Goal: Task Accomplishment & Management: Use online tool/utility

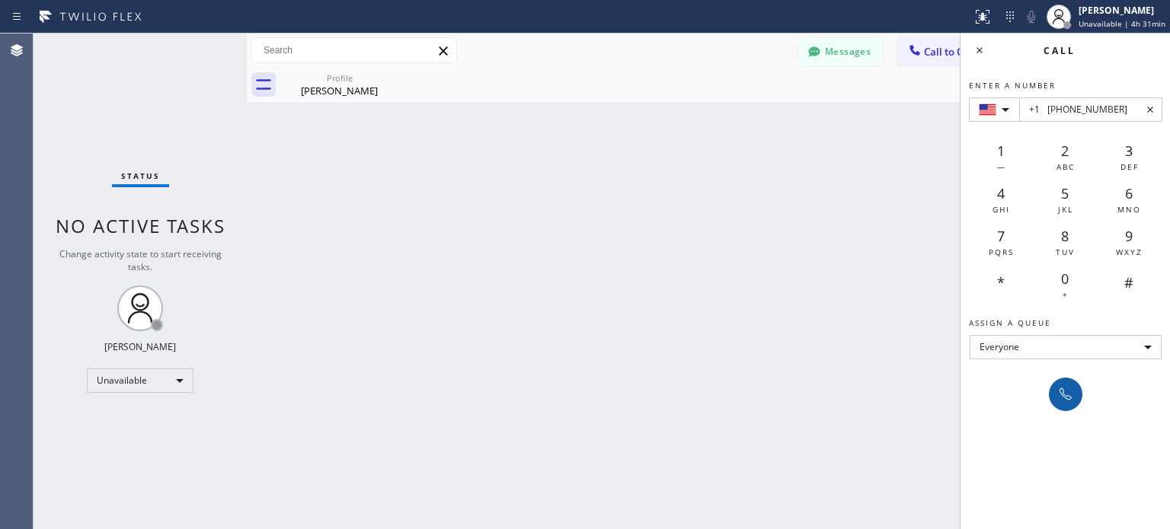
type input "+1 [PHONE_NUMBER]"
drag, startPoint x: 1070, startPoint y: 398, endPoint x: 1060, endPoint y: 383, distance: 17.5
click at [1070, 397] on icon at bounding box center [1066, 395] width 12 height 12
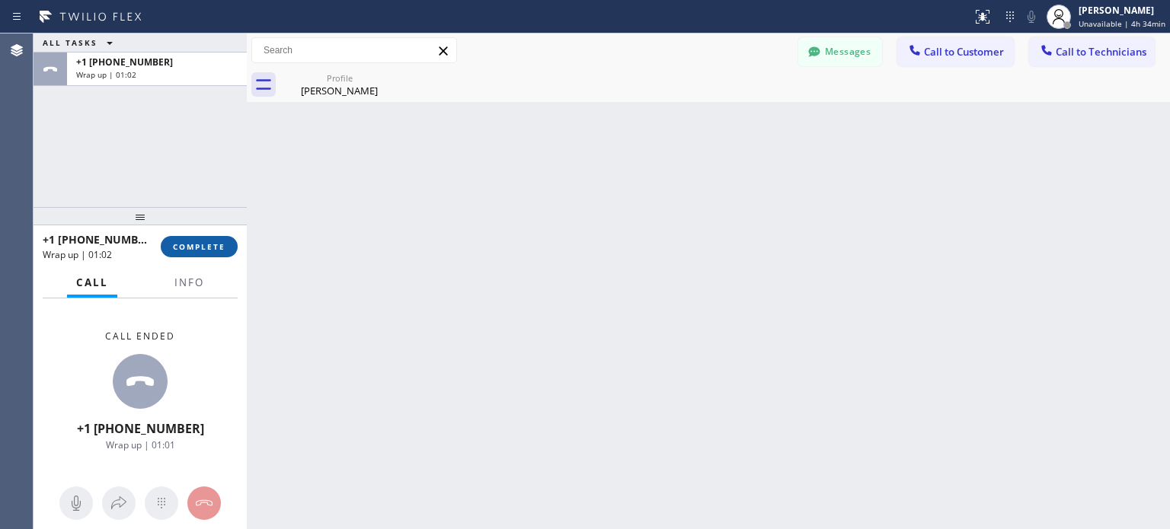
click at [180, 249] on span "COMPLETE" at bounding box center [199, 246] width 53 height 11
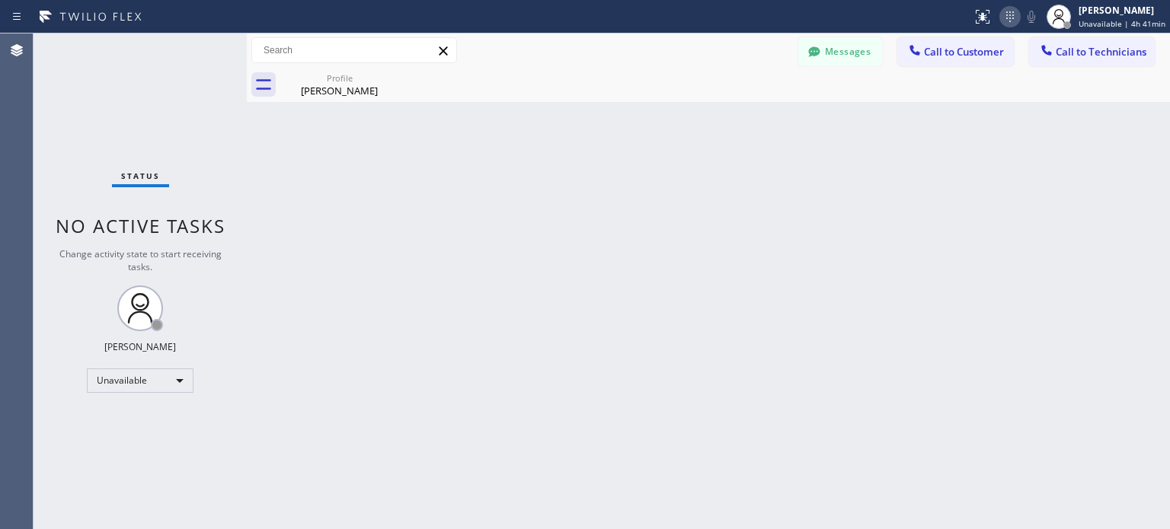
click at [1014, 24] on icon at bounding box center [1010, 17] width 18 height 18
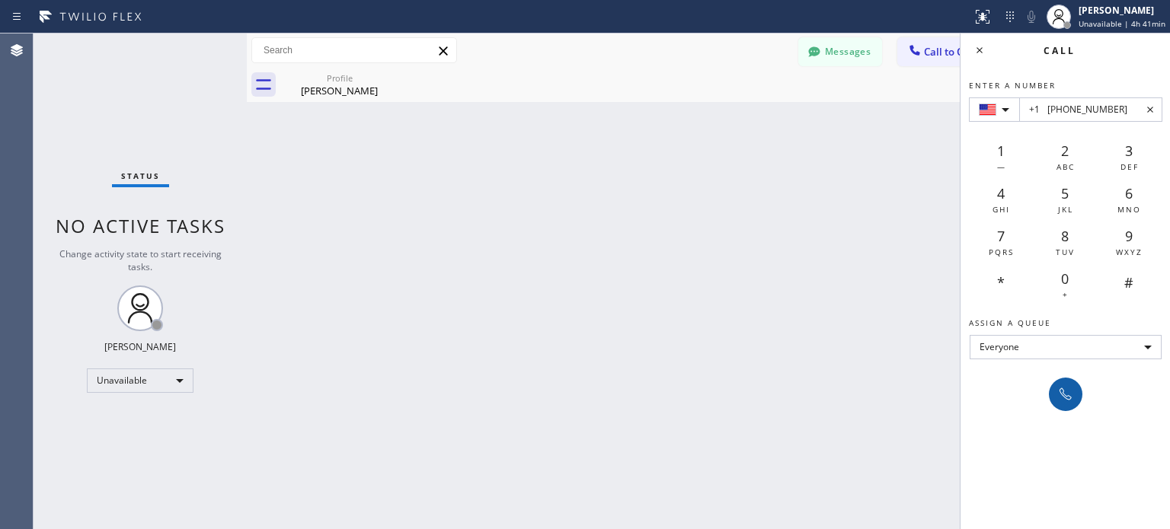
type input "+1 [PHONE_NUMBER]"
click at [1063, 401] on icon at bounding box center [1066, 394] width 18 height 18
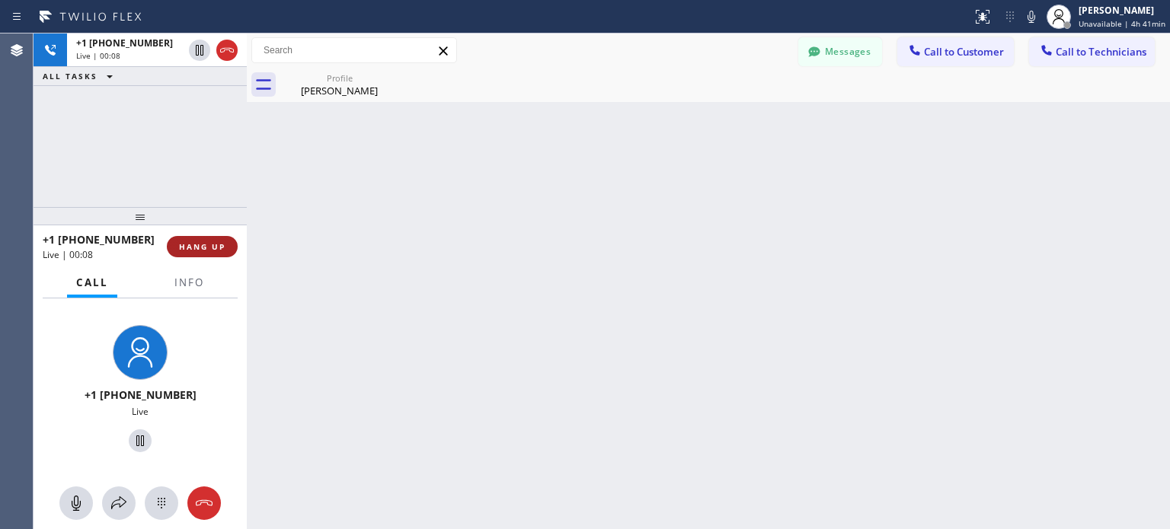
click at [187, 249] on span "HANG UP" at bounding box center [202, 246] width 46 height 11
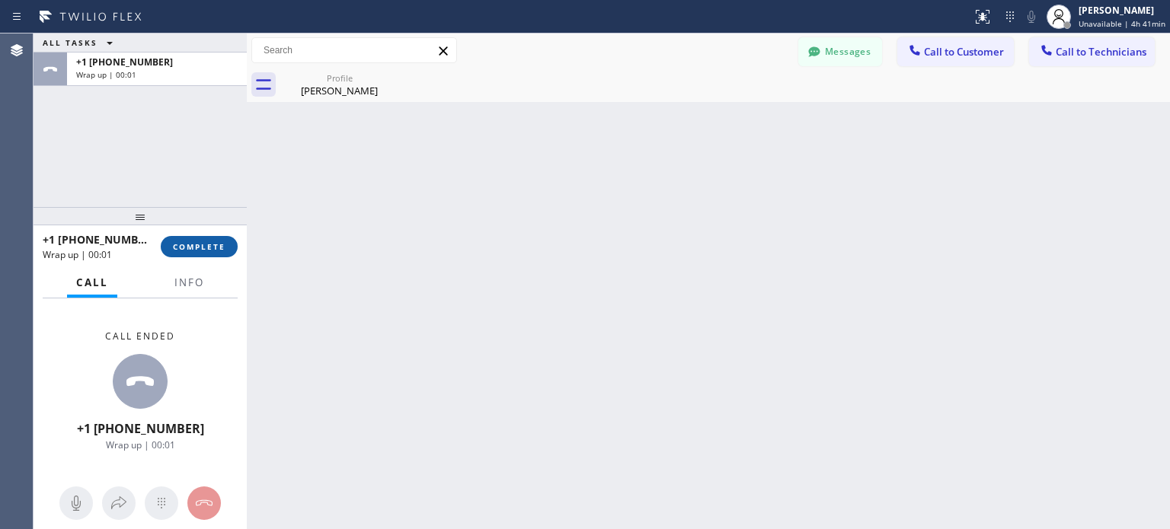
click at [188, 249] on span "COMPLETE" at bounding box center [199, 246] width 53 height 11
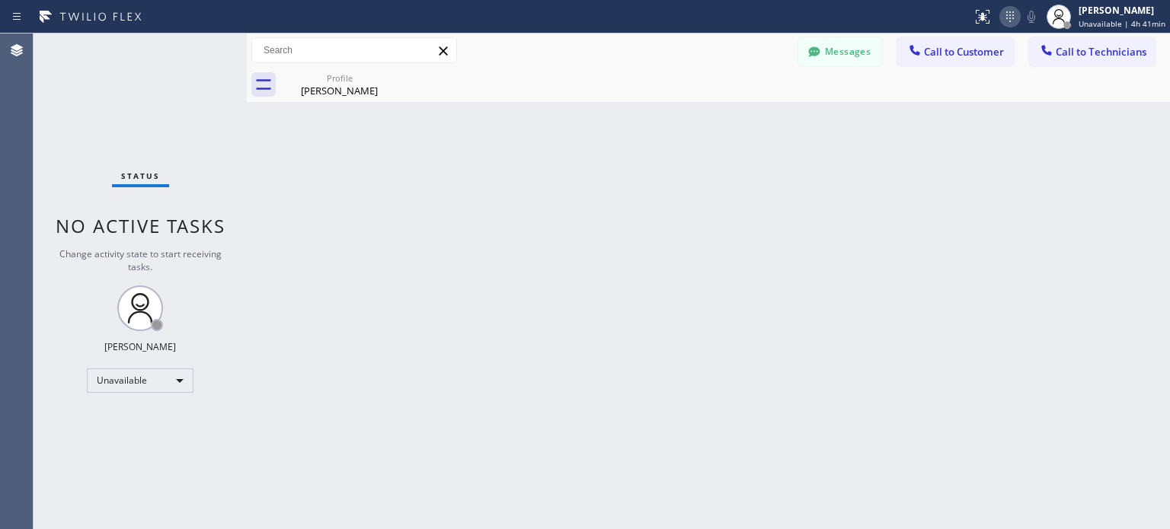
click at [1013, 22] on icon at bounding box center [1010, 17] width 18 height 18
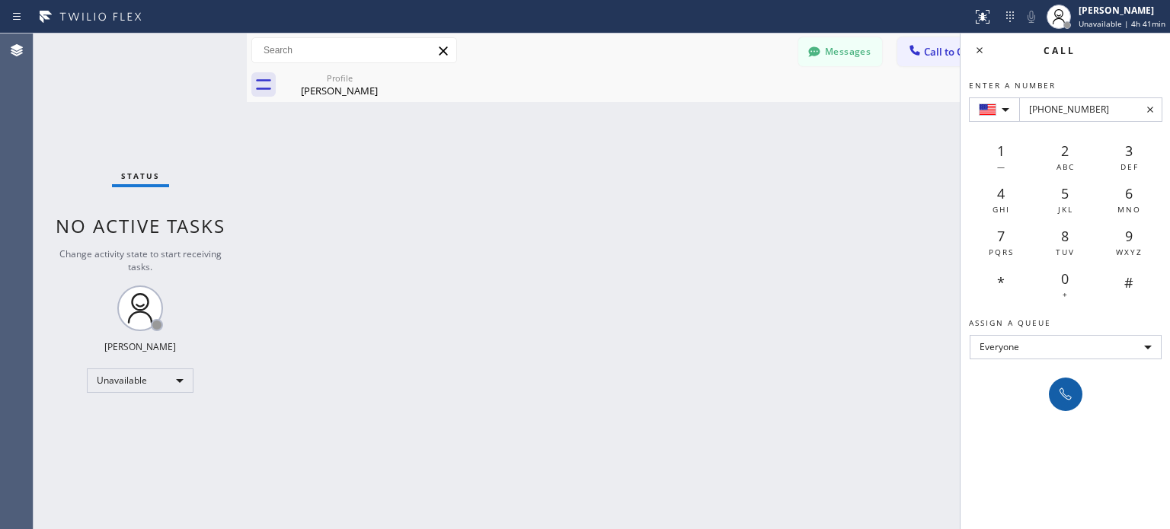
type input "[PHONE_NUMBER]"
click at [1068, 380] on button at bounding box center [1066, 395] width 34 height 34
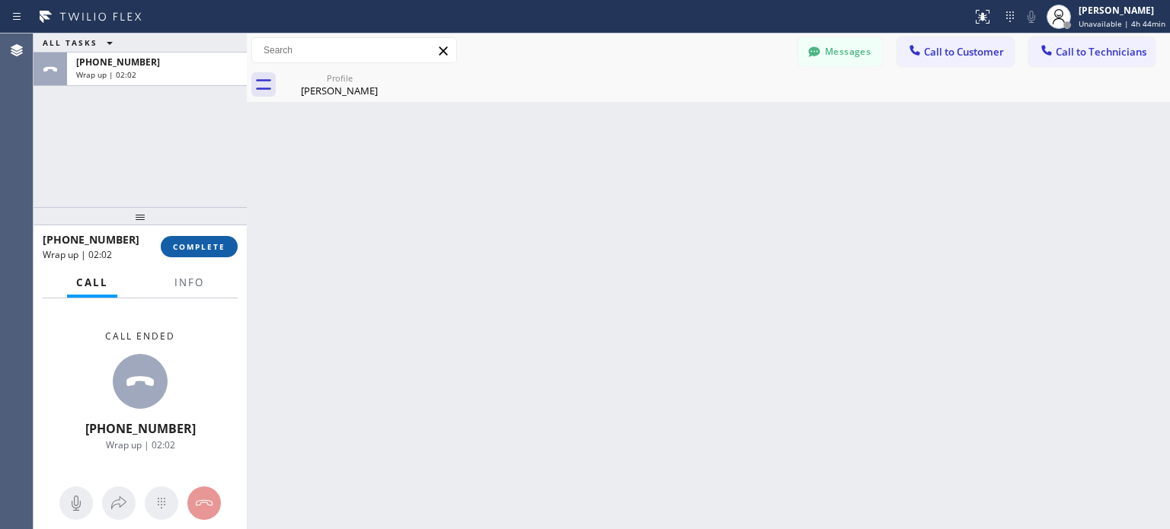
click at [216, 250] on span "COMPLETE" at bounding box center [199, 246] width 53 height 11
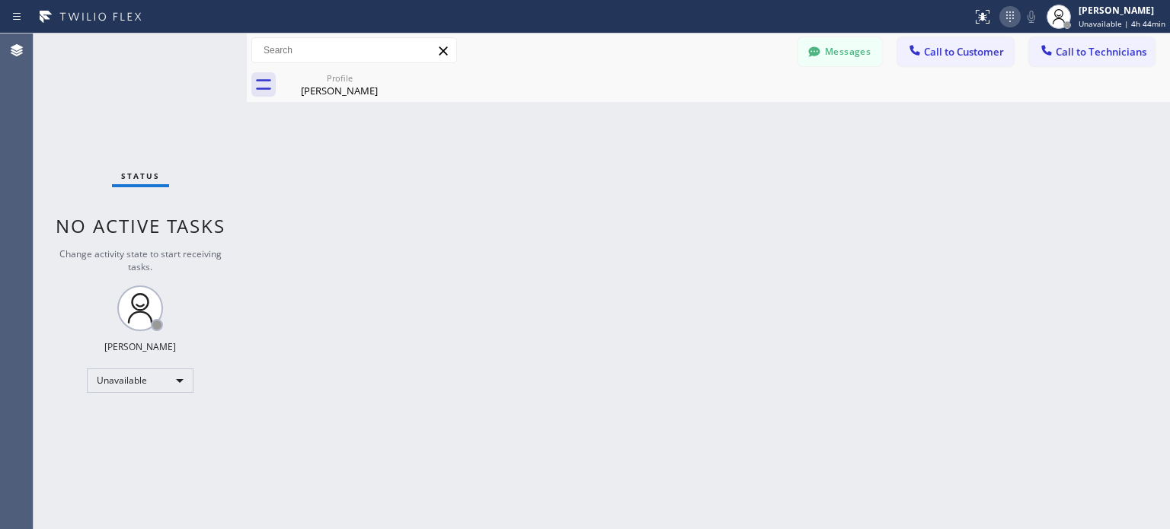
click at [1018, 21] on icon at bounding box center [1010, 17] width 18 height 18
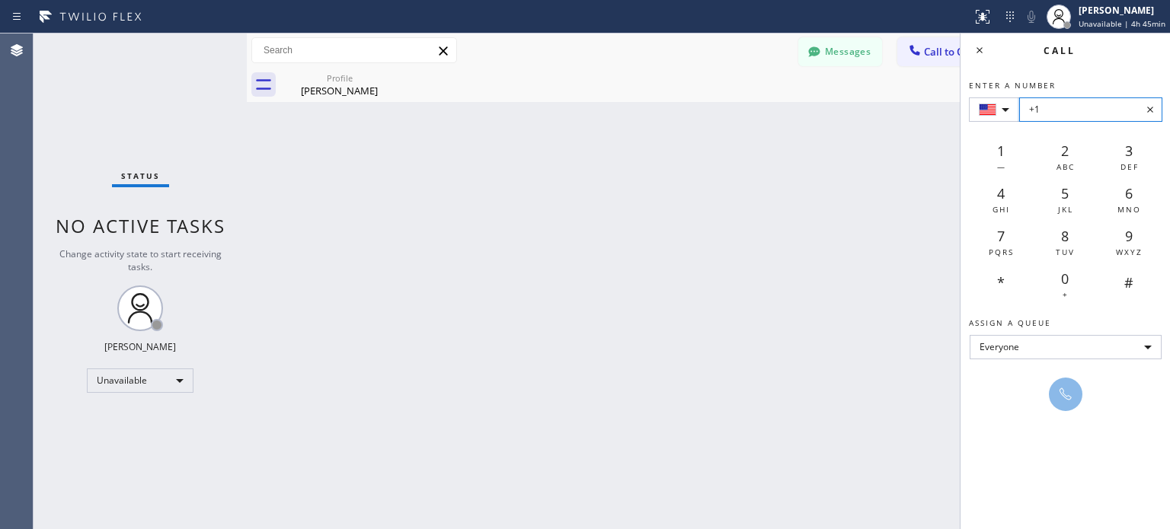
click at [1083, 105] on input "+1" at bounding box center [1090, 110] width 143 height 24
paste input "[PHONE_NUMBER]"
type input "+1 [PHONE_NUMBER]"
click at [1060, 395] on icon at bounding box center [1066, 394] width 18 height 18
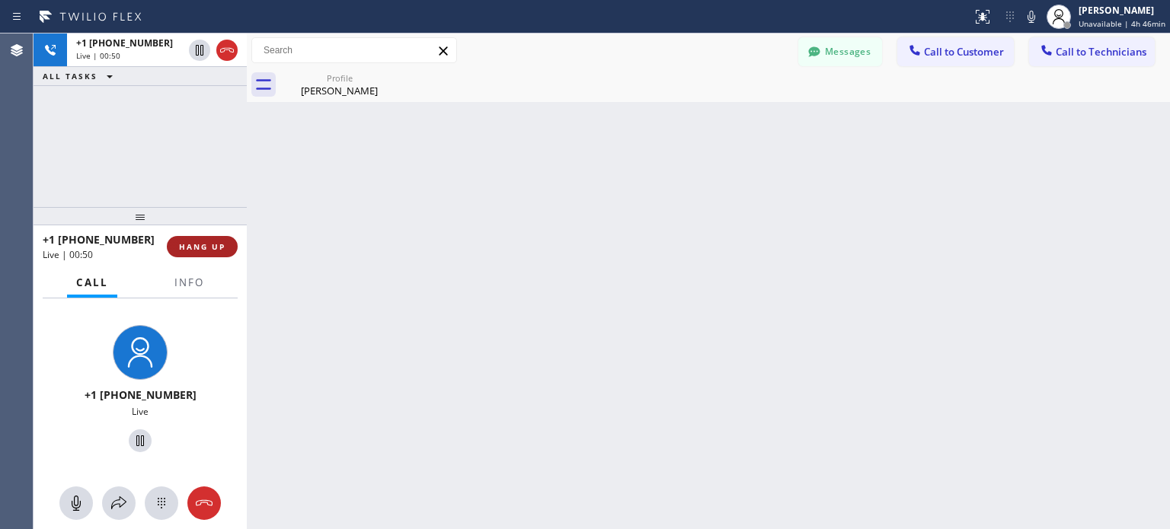
click at [207, 250] on span "HANG UP" at bounding box center [202, 246] width 46 height 11
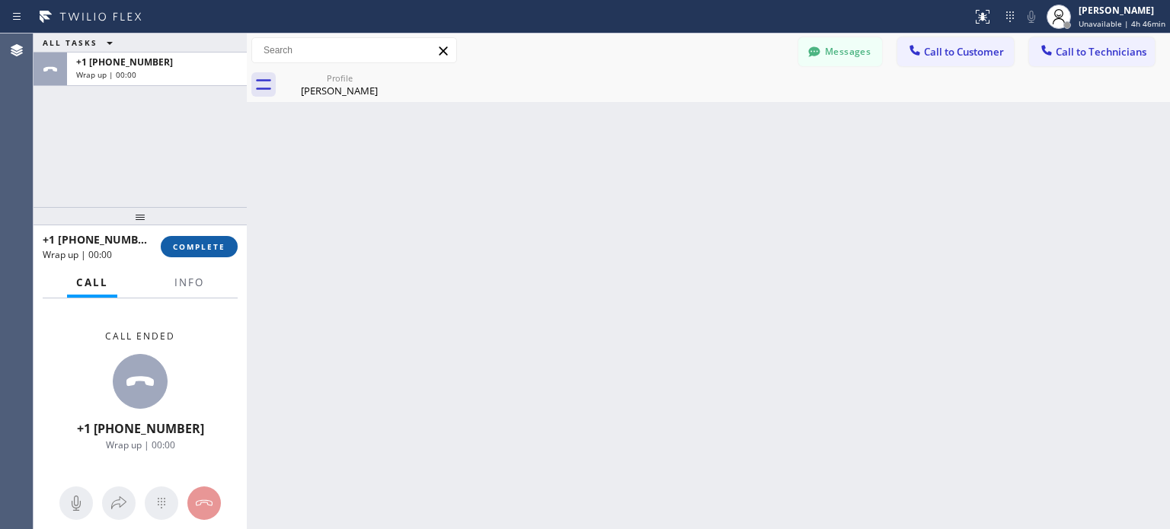
drag, startPoint x: 207, startPoint y: 249, endPoint x: 210, endPoint y: 24, distance: 224.7
click at [207, 249] on span "COMPLETE" at bounding box center [199, 246] width 53 height 11
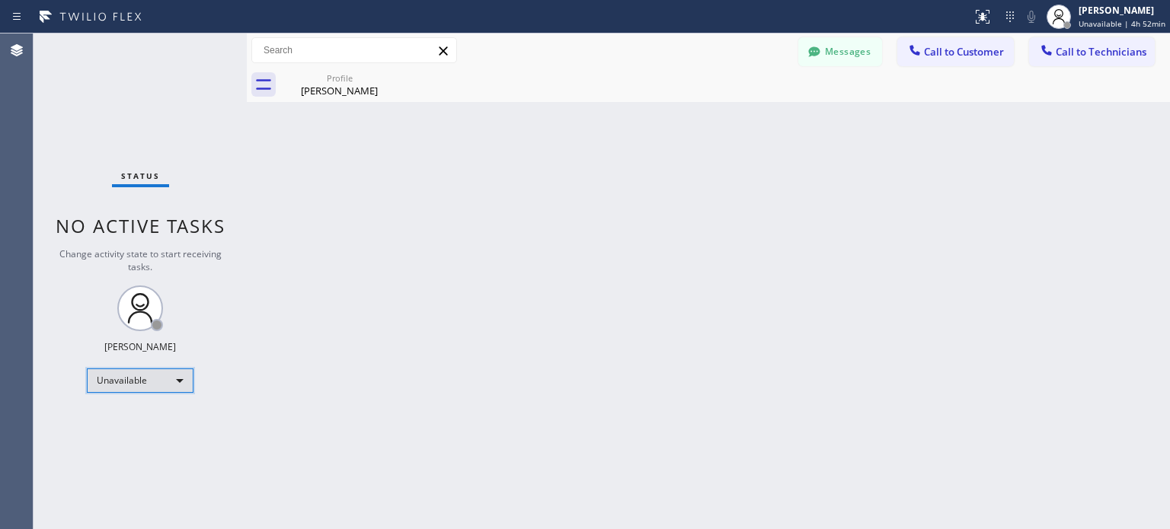
click at [170, 377] on div "Unavailable" at bounding box center [140, 381] width 107 height 24
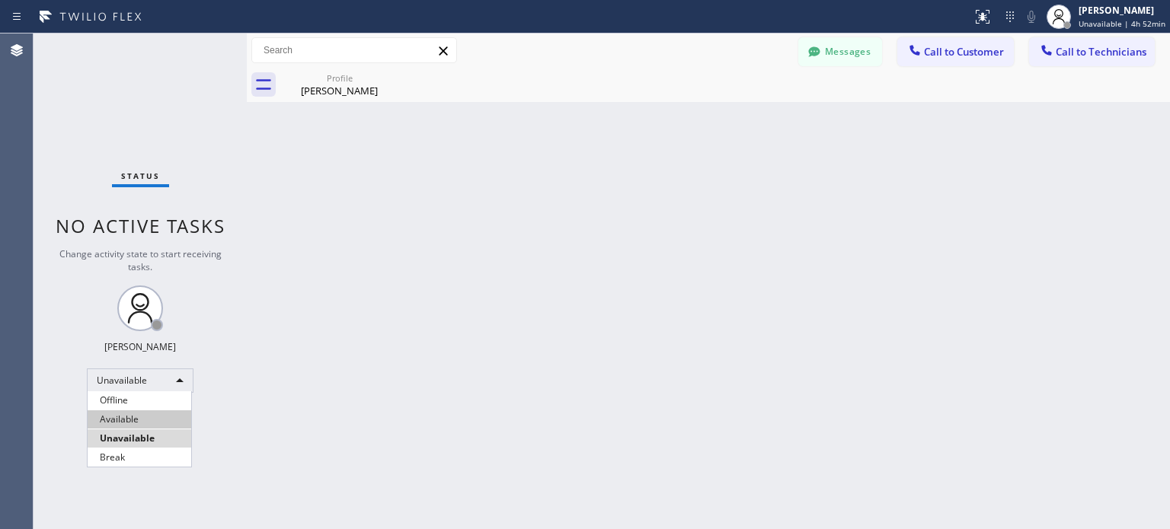
click at [161, 412] on li "Available" at bounding box center [140, 420] width 104 height 18
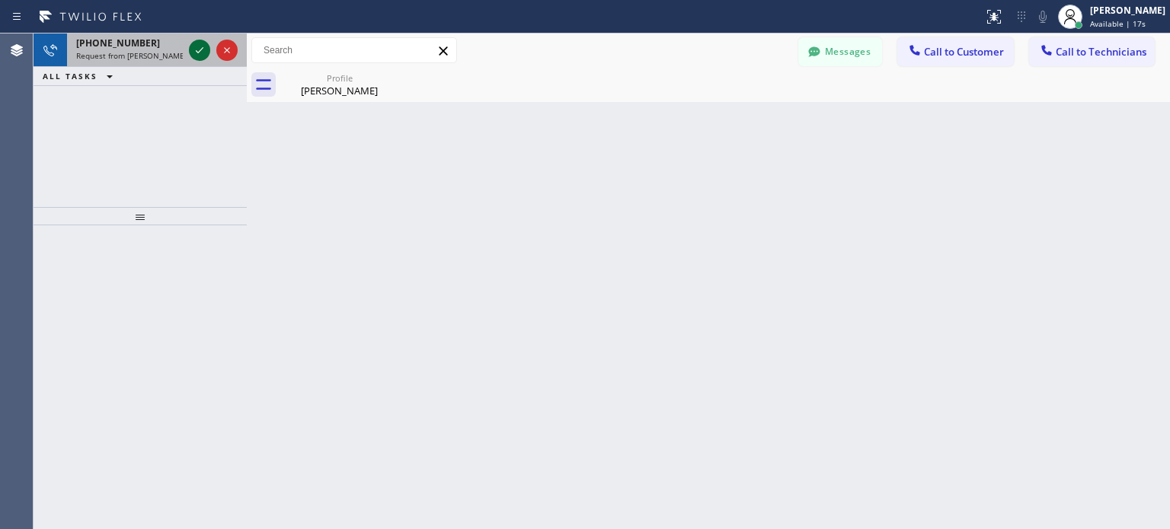
click at [197, 44] on icon at bounding box center [199, 50] width 18 height 18
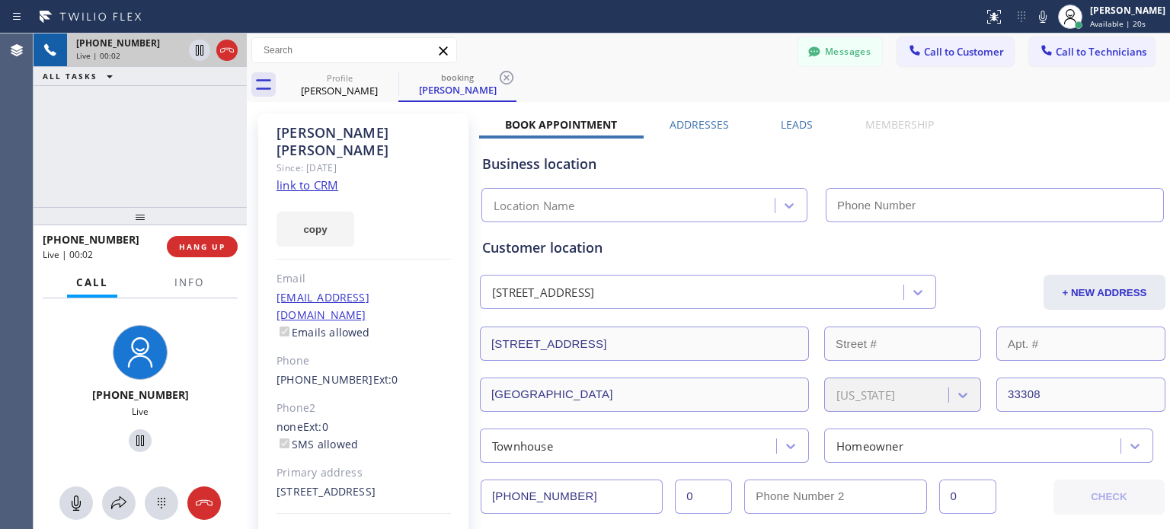
type input "[PHONE_NUMBER]"
click at [216, 252] on button "HANG UP" at bounding box center [202, 246] width 71 height 21
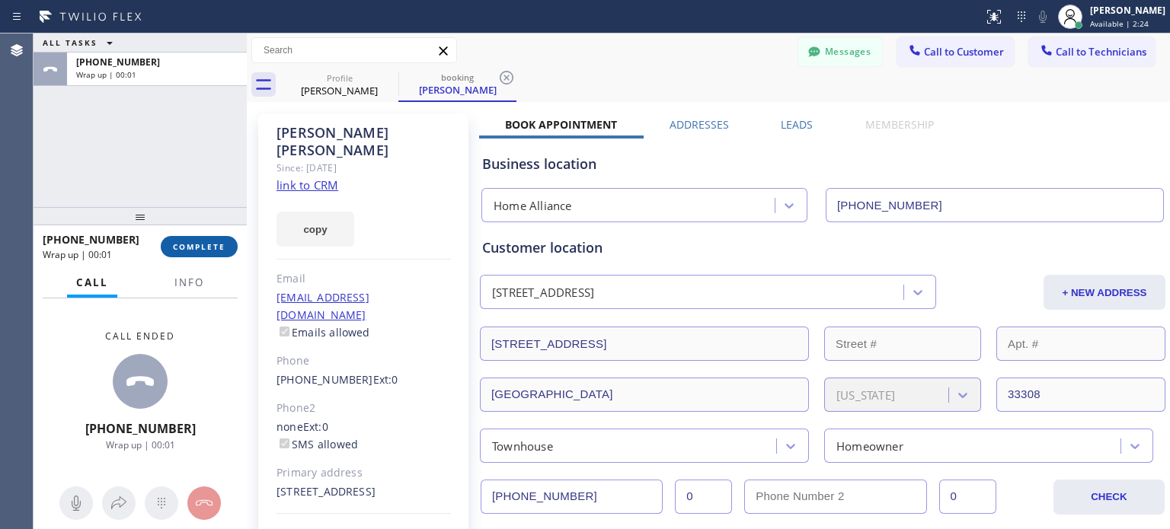
click at [213, 249] on span "COMPLETE" at bounding box center [199, 246] width 53 height 11
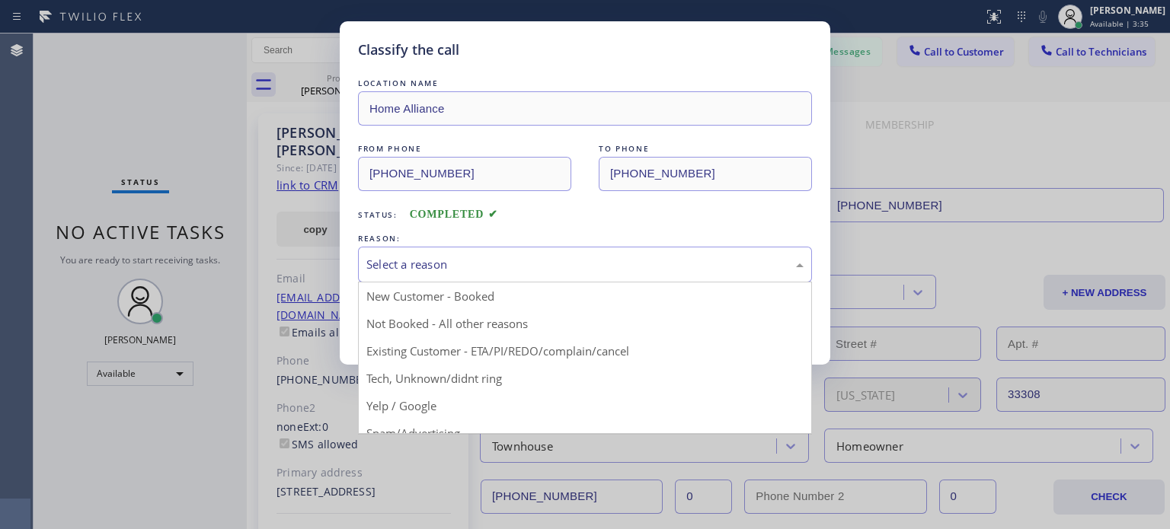
click at [426, 279] on div "Select a reason" at bounding box center [585, 265] width 454 height 36
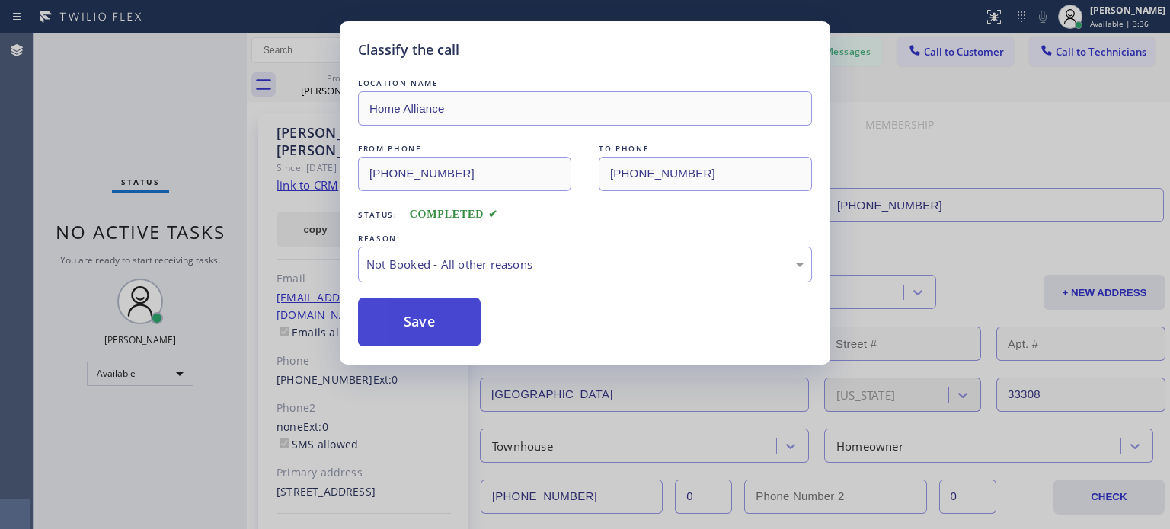
click at [424, 325] on button "Save" at bounding box center [419, 322] width 123 height 49
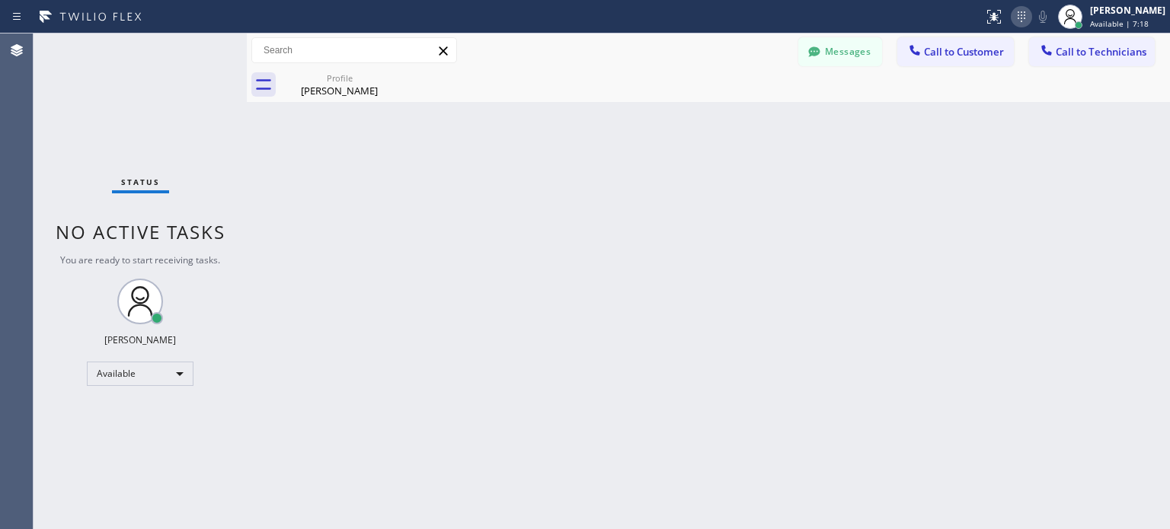
click at [1021, 14] on icon at bounding box center [1021, 17] width 18 height 18
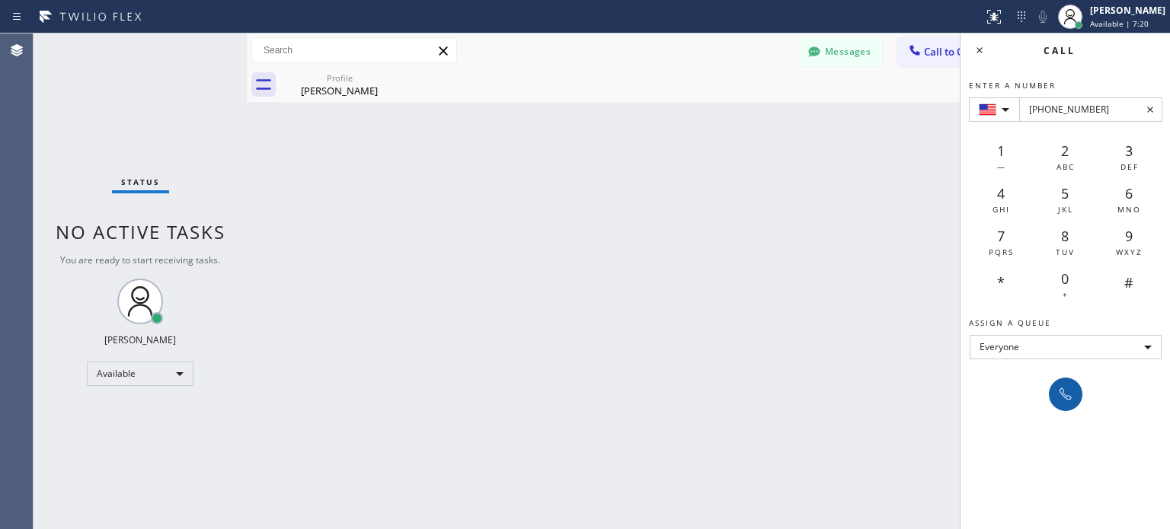
type input "[PHONE_NUMBER]"
click at [1061, 396] on icon at bounding box center [1066, 394] width 18 height 18
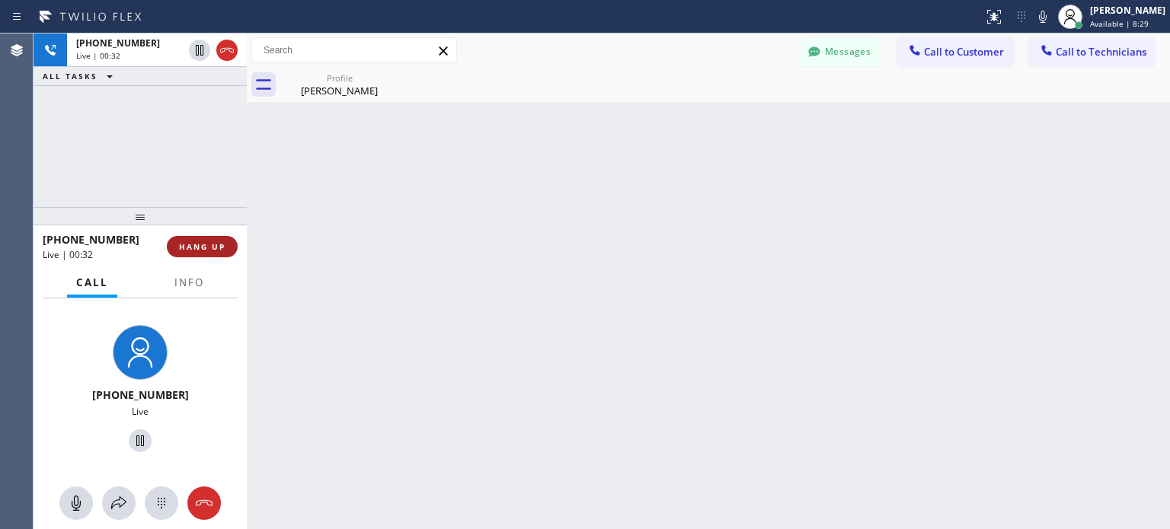
click at [209, 252] on button "HANG UP" at bounding box center [202, 246] width 71 height 21
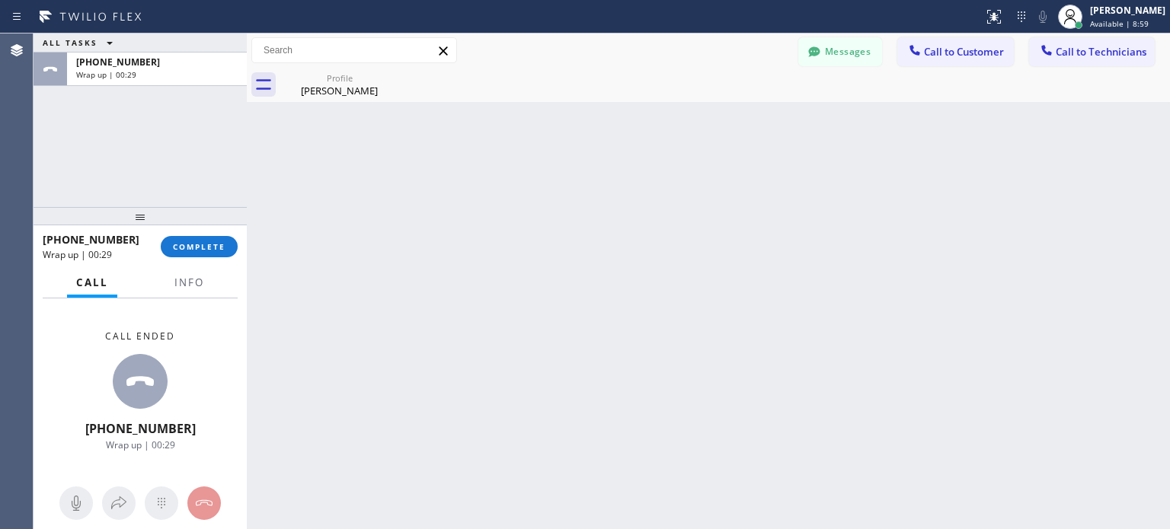
click at [200, 257] on div "[PHONE_NUMBER] Wrap up | 00:29 COMPLETE" at bounding box center [140, 247] width 195 height 40
click at [204, 252] on button "COMPLETE" at bounding box center [199, 246] width 77 height 21
